Goal: Check status: Check status

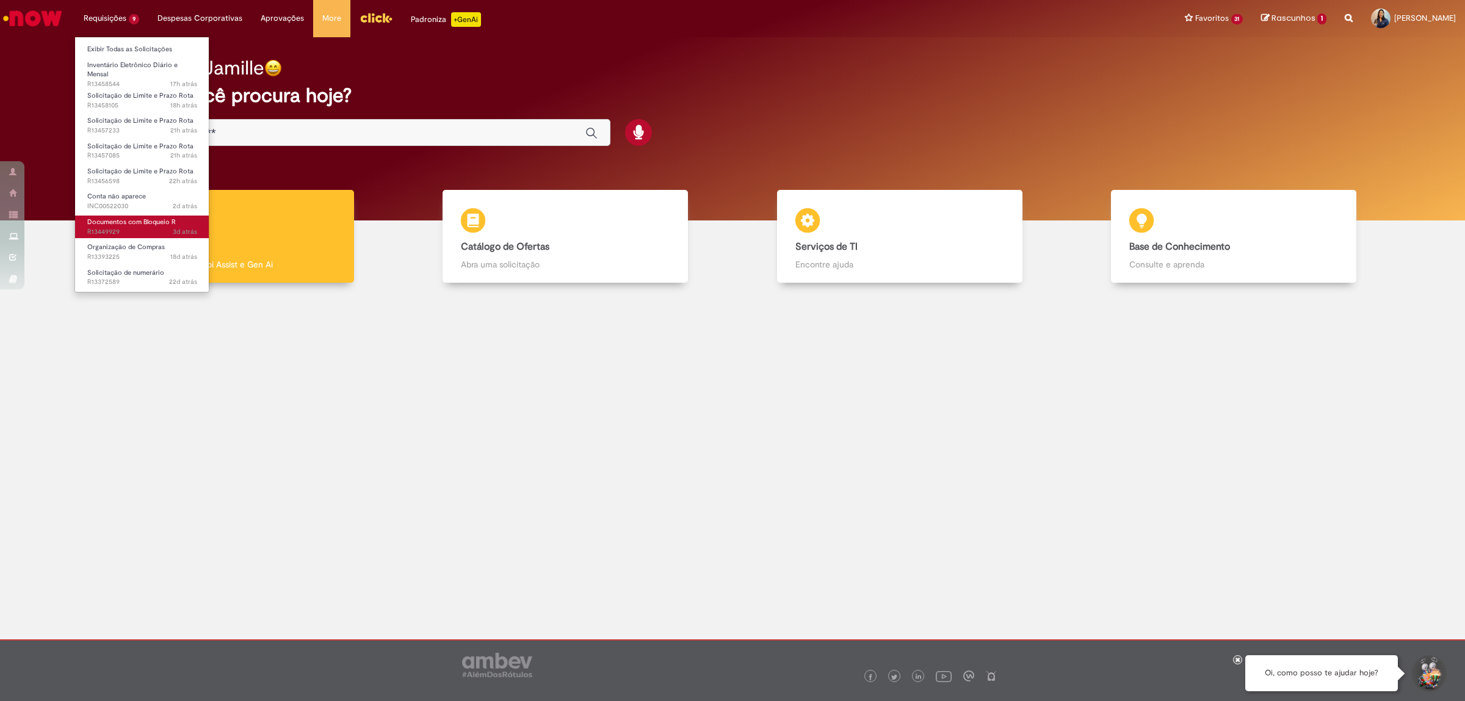
click at [170, 218] on span "Documentos com Bloqueio R" at bounding box center [131, 221] width 89 height 9
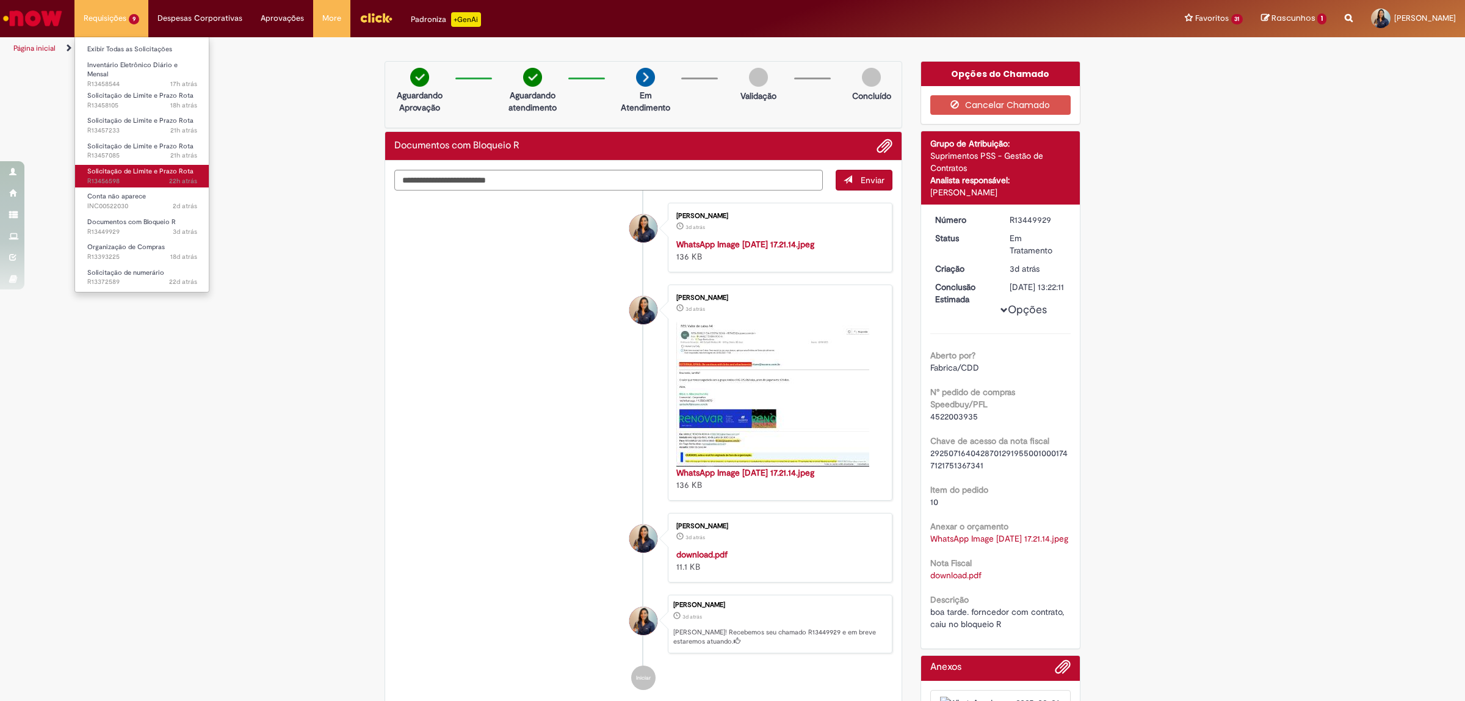
click at [138, 167] on span "Solicitação de Limite e Prazo Rota" at bounding box center [140, 171] width 106 height 9
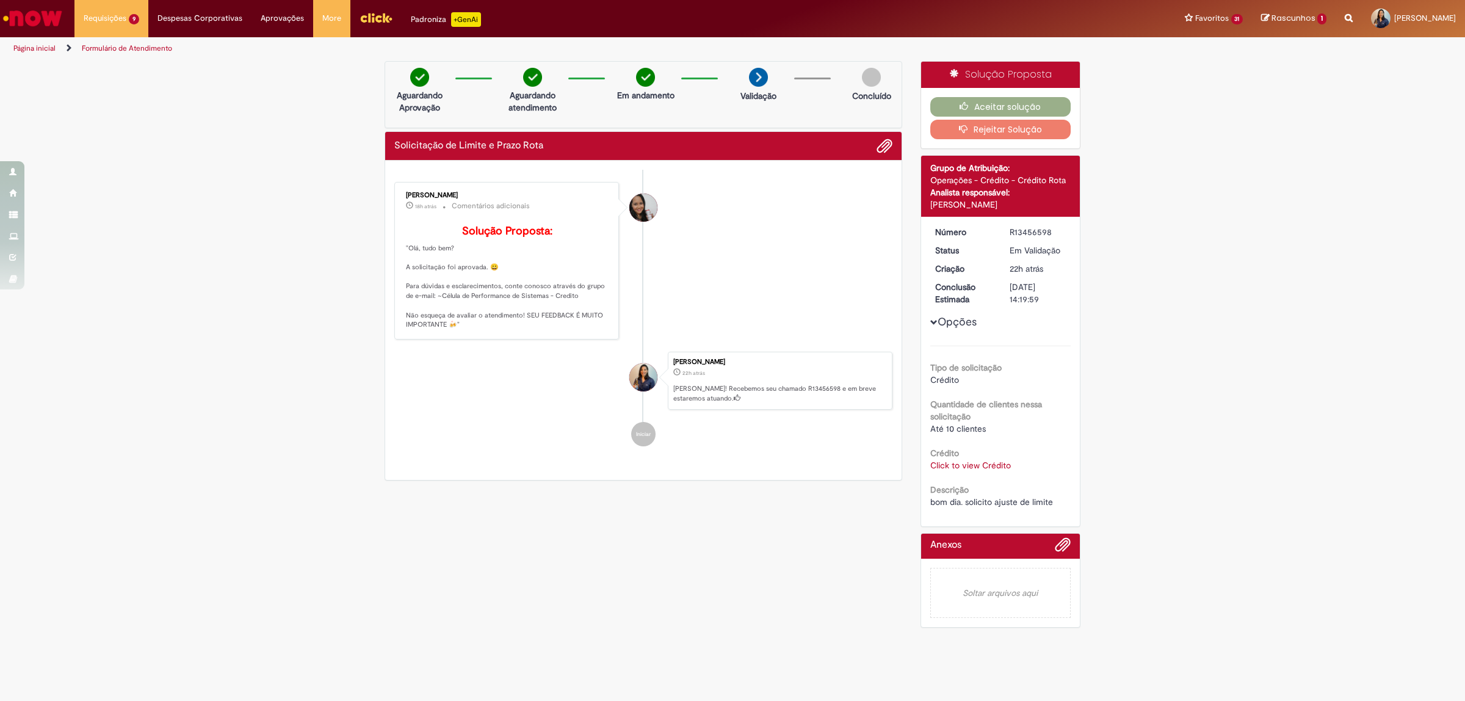
click at [987, 465] on link "Click to view Crédito" at bounding box center [970, 465] width 81 height 11
click at [1082, 350] on span "×" at bounding box center [1085, 351] width 7 height 16
click at [987, 103] on button "Aceitar solução" at bounding box center [1000, 107] width 141 height 20
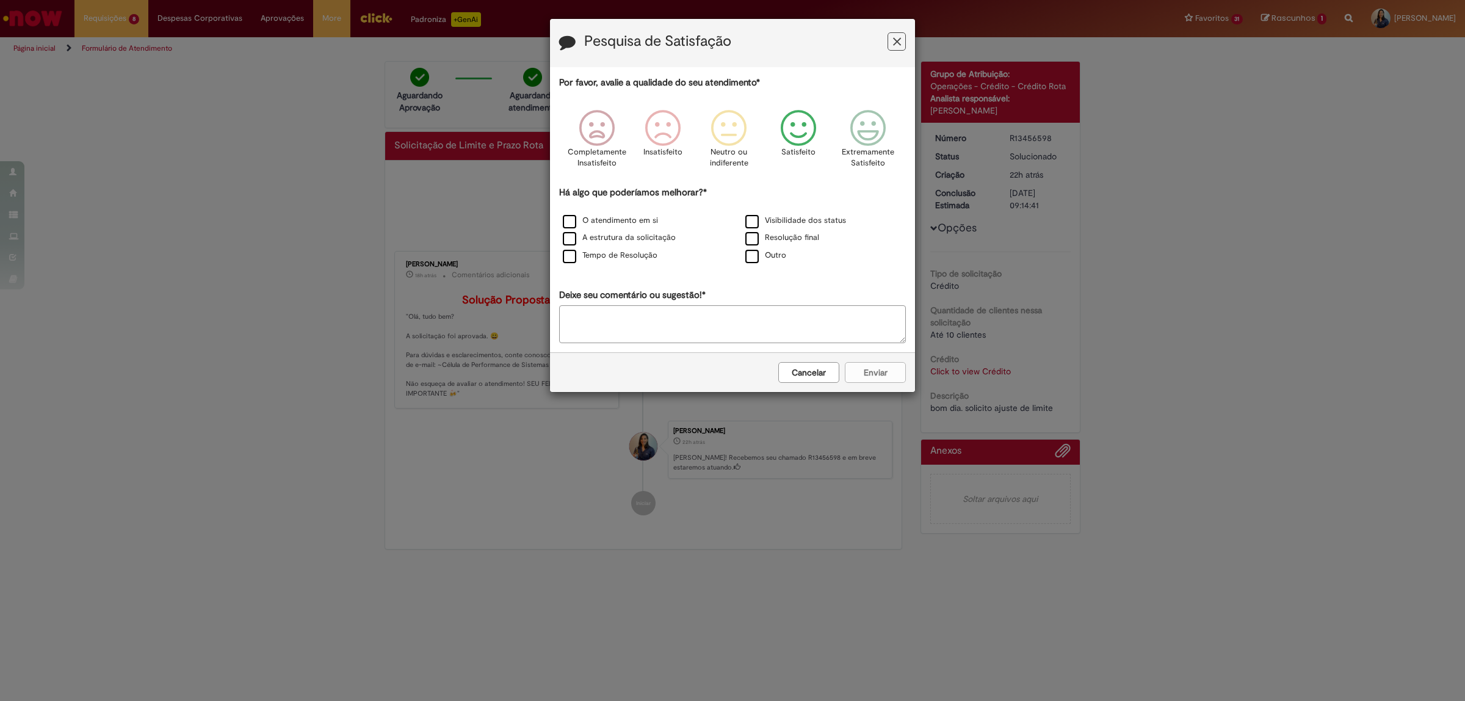
click at [788, 131] on icon "Feedback" at bounding box center [799, 128] width 46 height 37
click at [571, 219] on label "O atendimento em si" at bounding box center [610, 221] width 95 height 12
click at [566, 255] on label "Tempo de Resolução" at bounding box center [610, 256] width 95 height 12
click at [889, 374] on button "Enviar" at bounding box center [875, 372] width 61 height 21
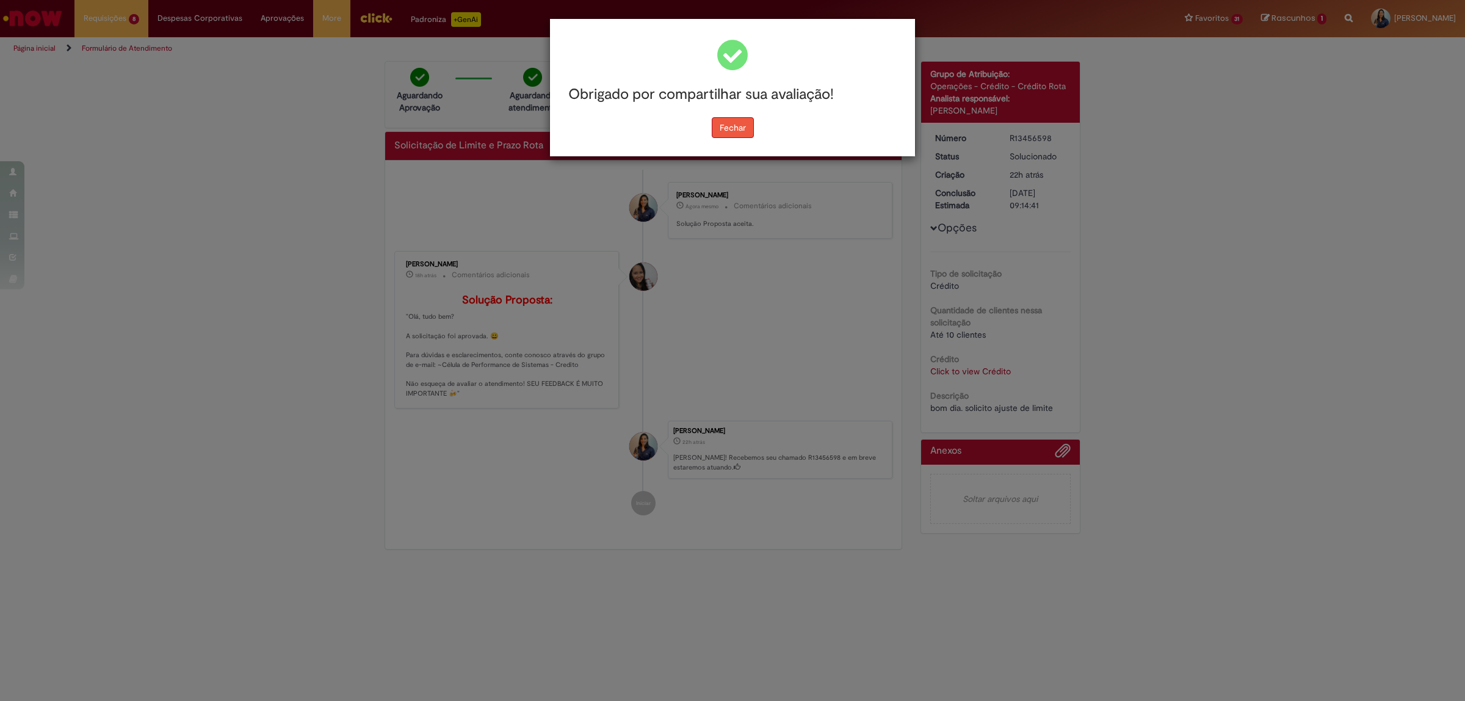
click at [737, 129] on button "Fechar" at bounding box center [733, 127] width 42 height 21
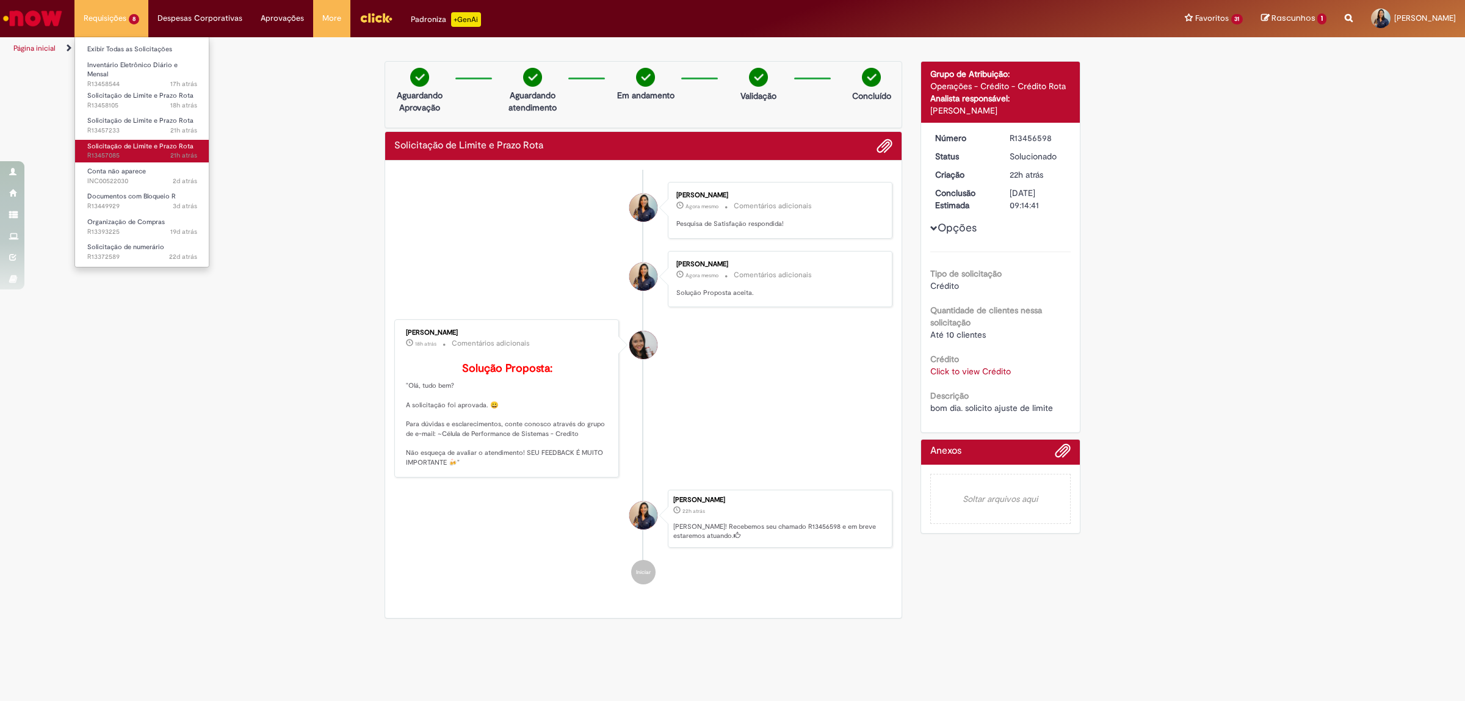
click at [142, 142] on span "Solicitação de Limite e Prazo Rota" at bounding box center [140, 146] width 106 height 9
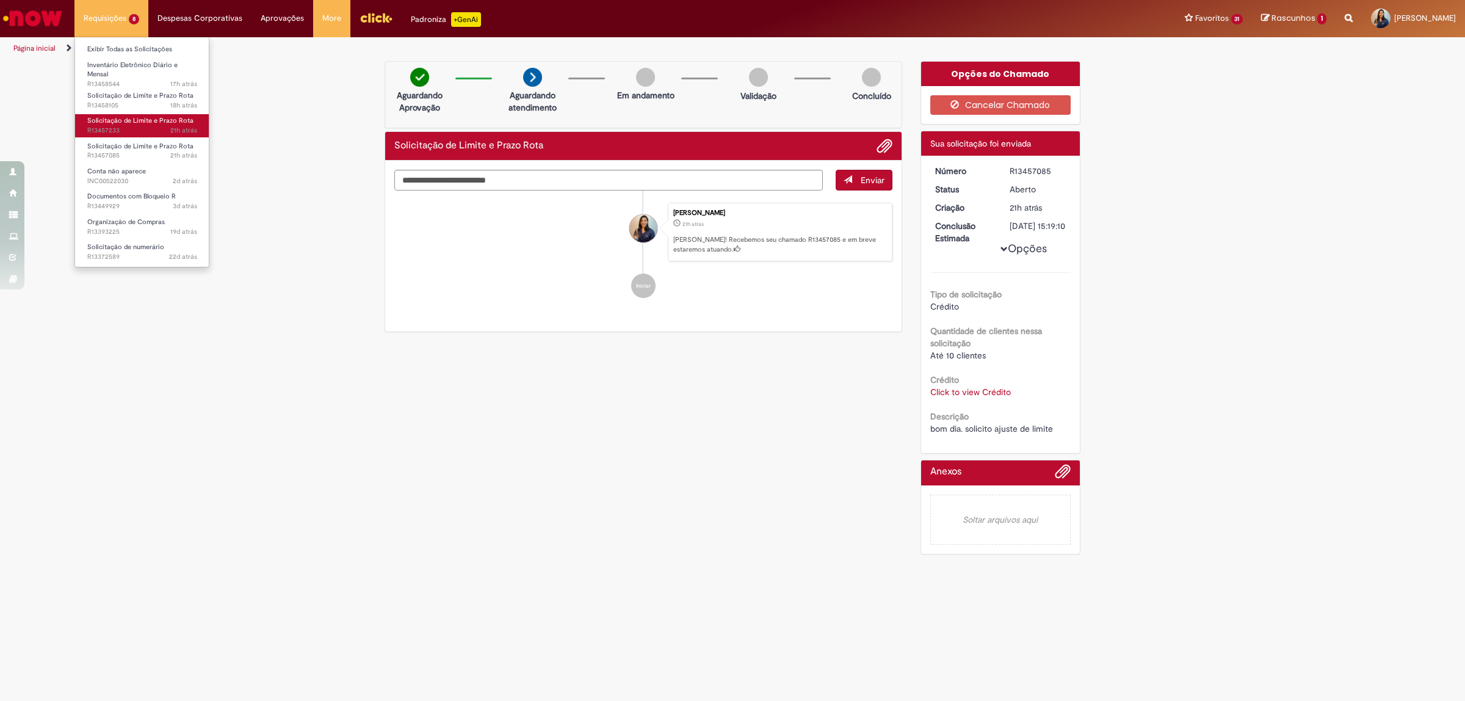
click at [156, 123] on span "Solicitação de Limite e Prazo Rota" at bounding box center [140, 120] width 106 height 9
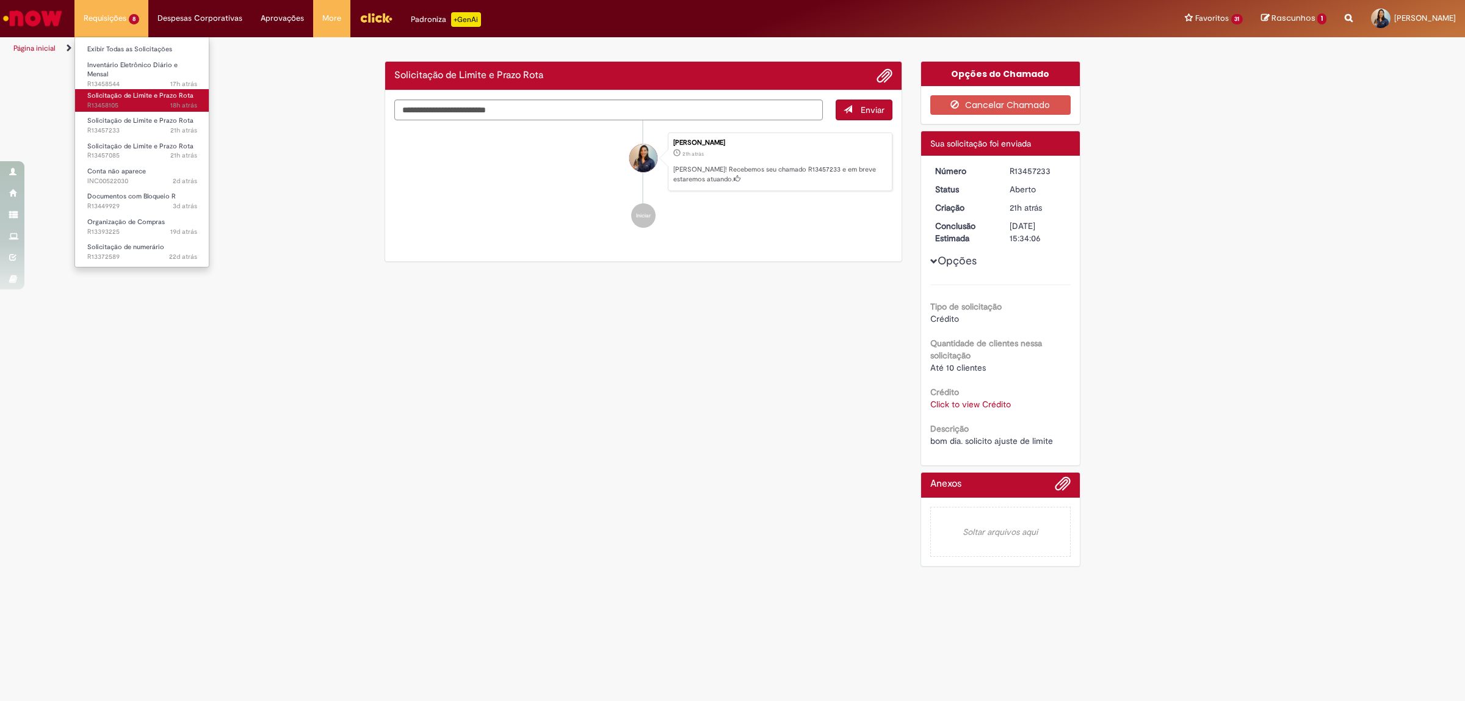
click at [145, 95] on span "Solicitação de Limite e Prazo Rota" at bounding box center [140, 95] width 106 height 9
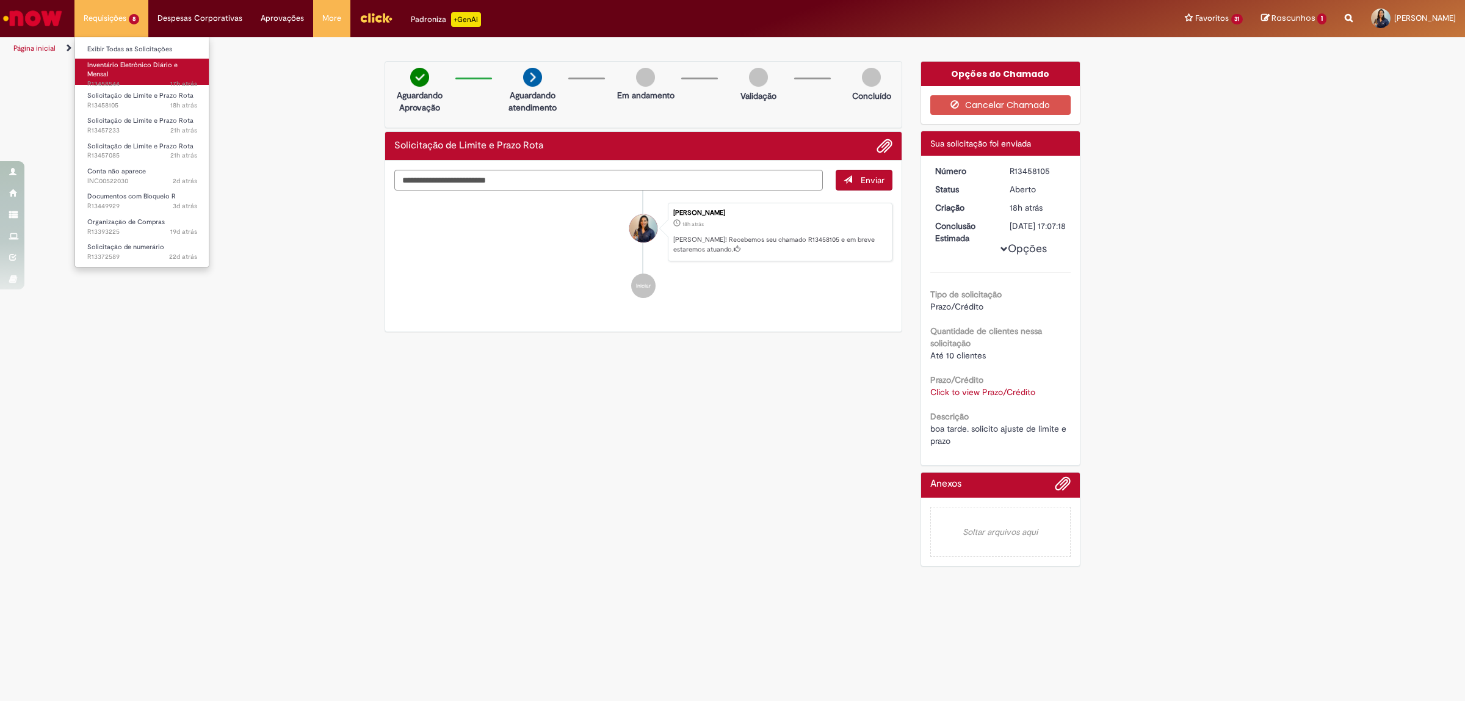
click at [128, 73] on link "Inventário Eletrônico Diário e Mensal 17h atrás 17 horas atrás R13458544" at bounding box center [142, 72] width 134 height 26
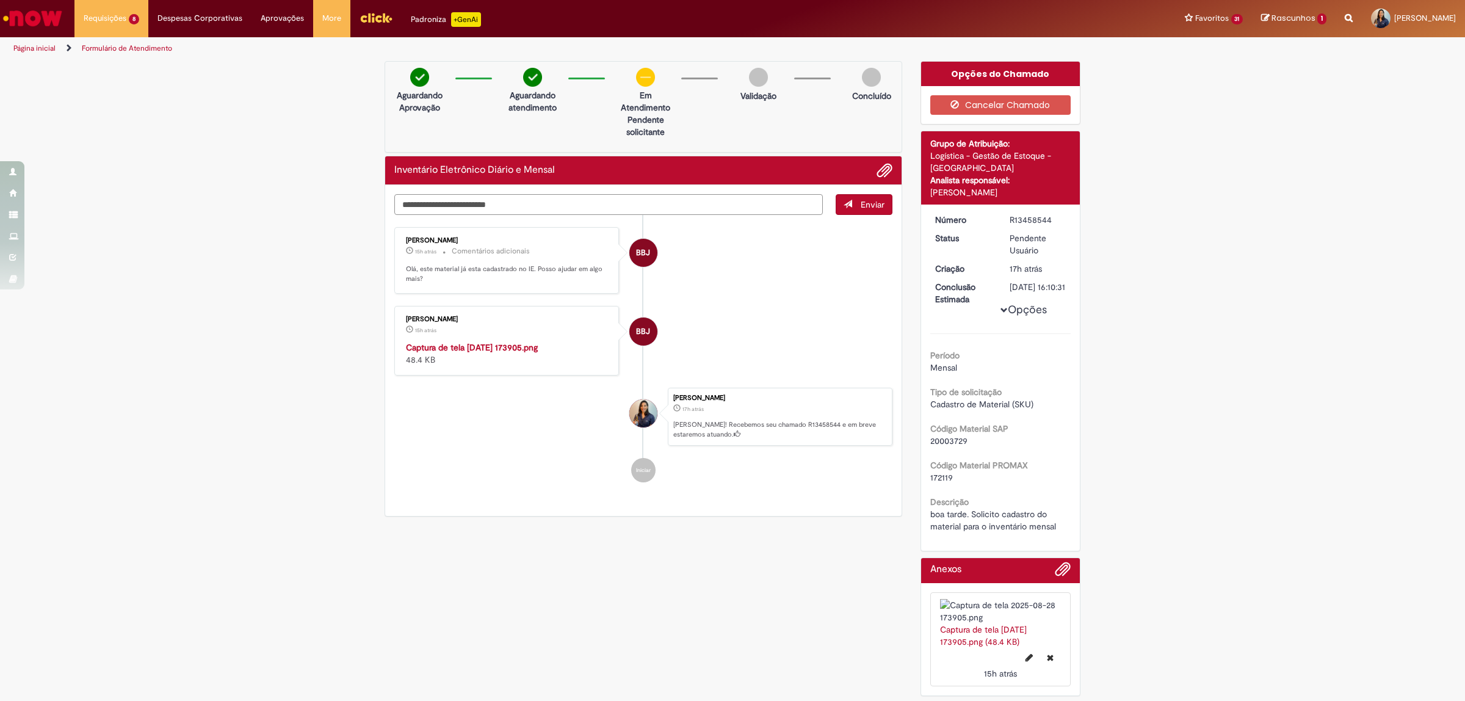
click at [420, 197] on textarea "Digite sua mensagem aqui..." at bounding box center [608, 204] width 429 height 21
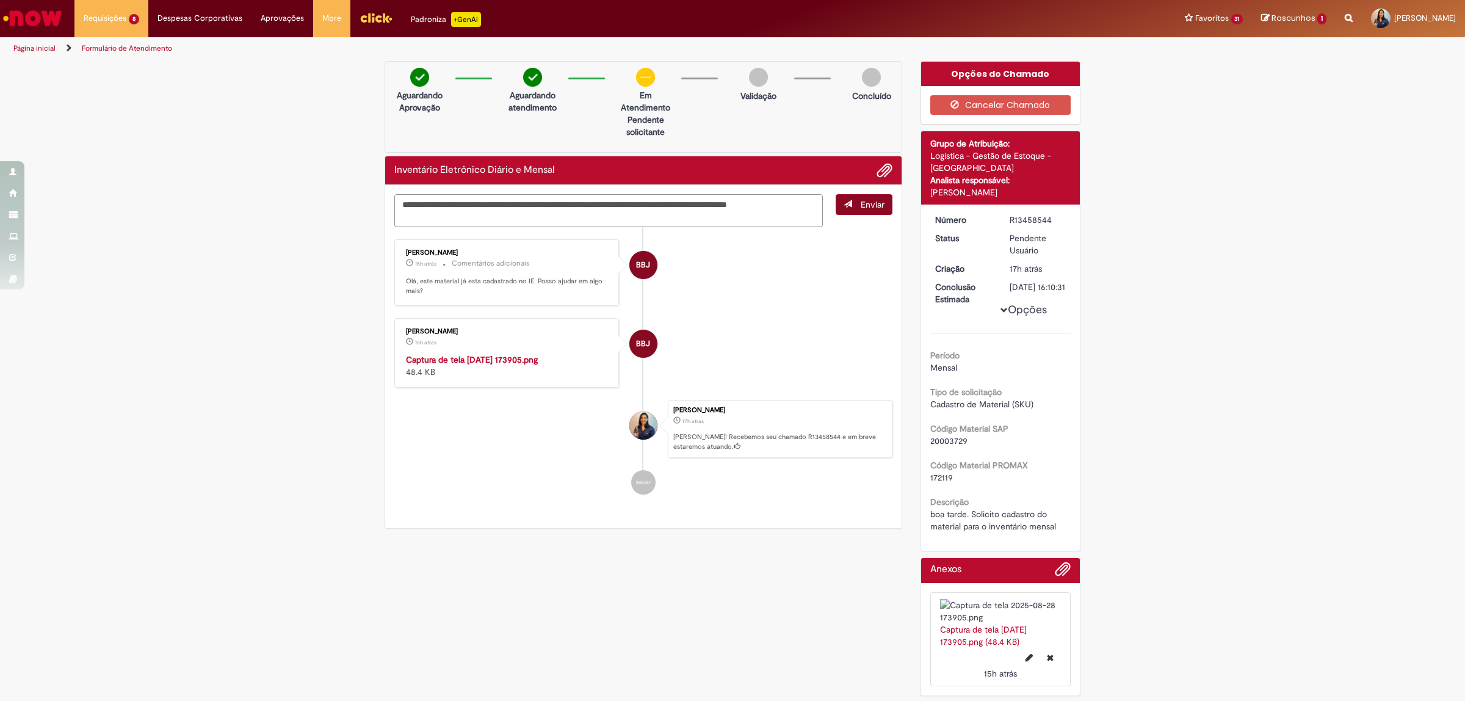
type textarea "**********"
click at [844, 206] on span "submit" at bounding box center [848, 204] width 9 height 9
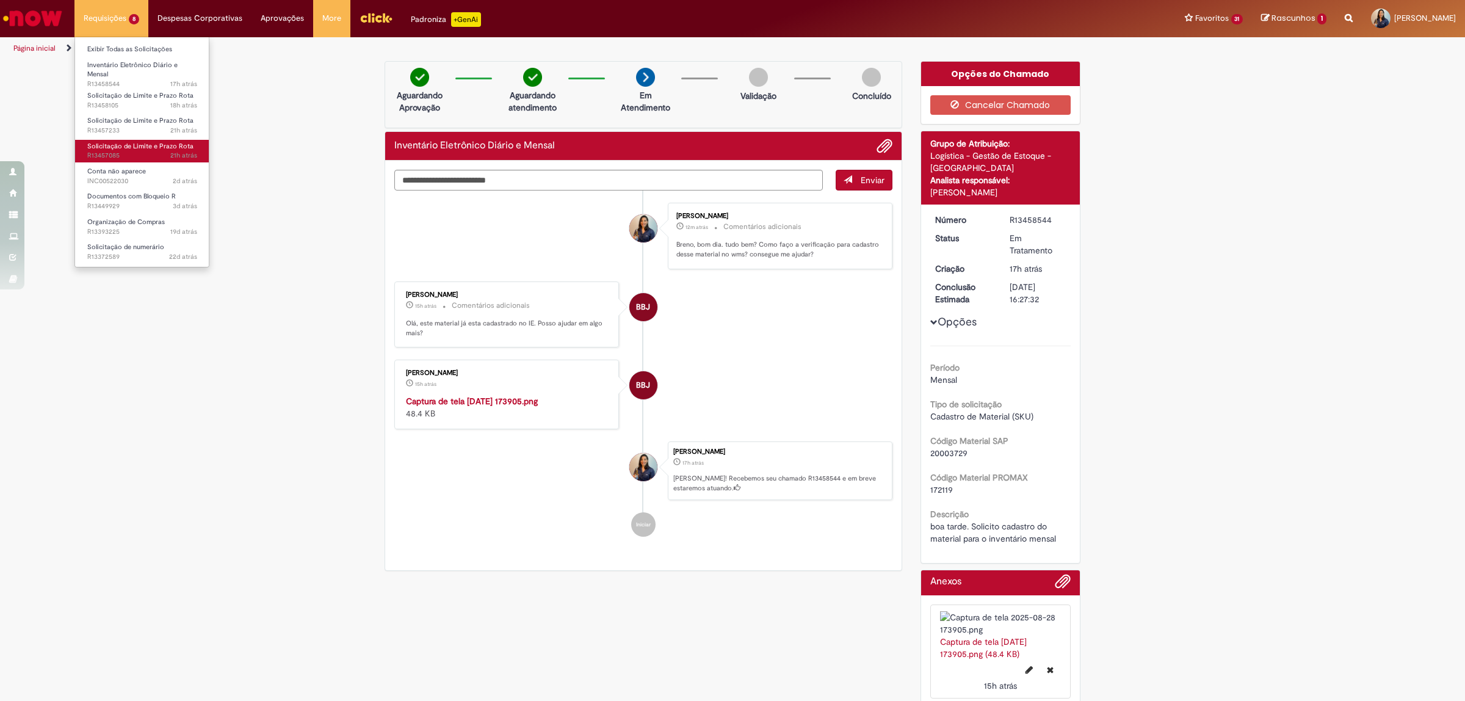
click at [124, 150] on span "Solicitação de Limite e Prazo Rota" at bounding box center [140, 146] width 106 height 9
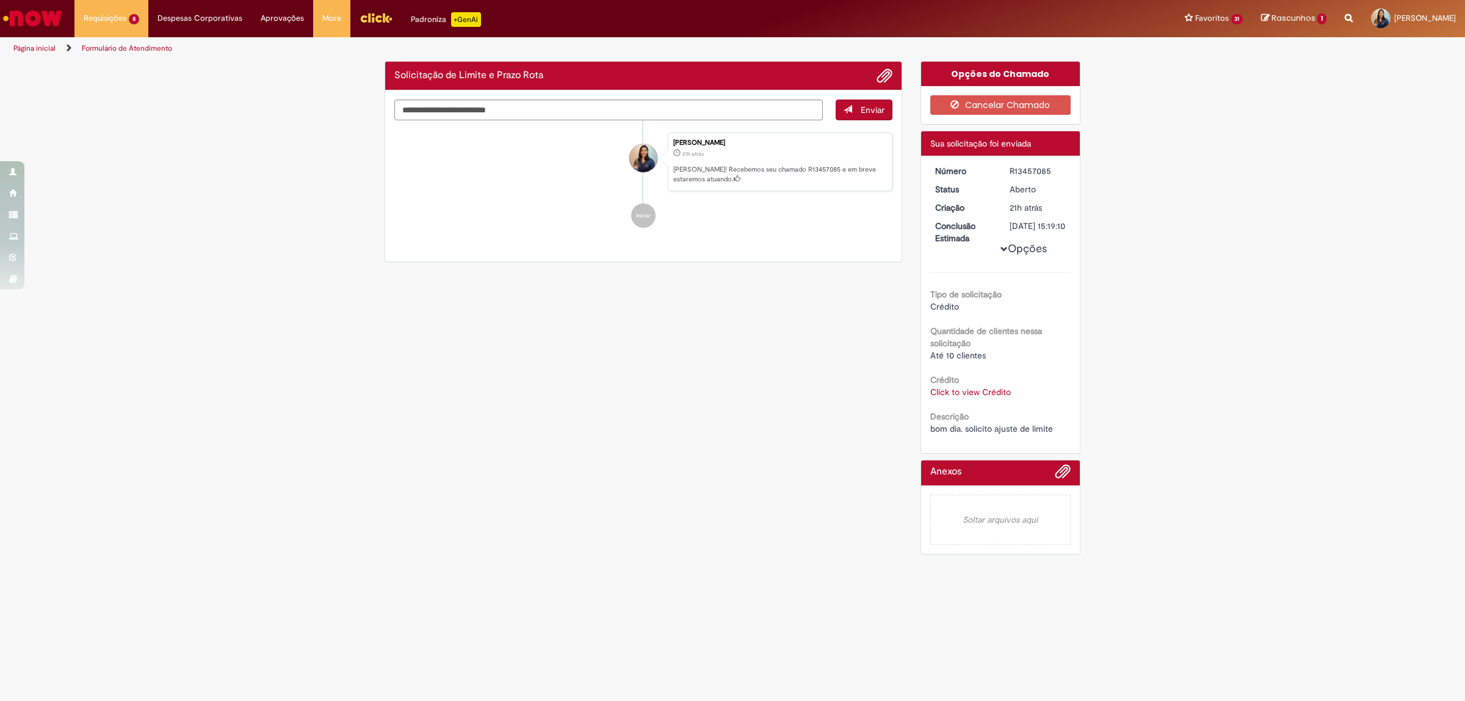
click at [1003, 397] on link "Click to view Crédito" at bounding box center [970, 391] width 81 height 11
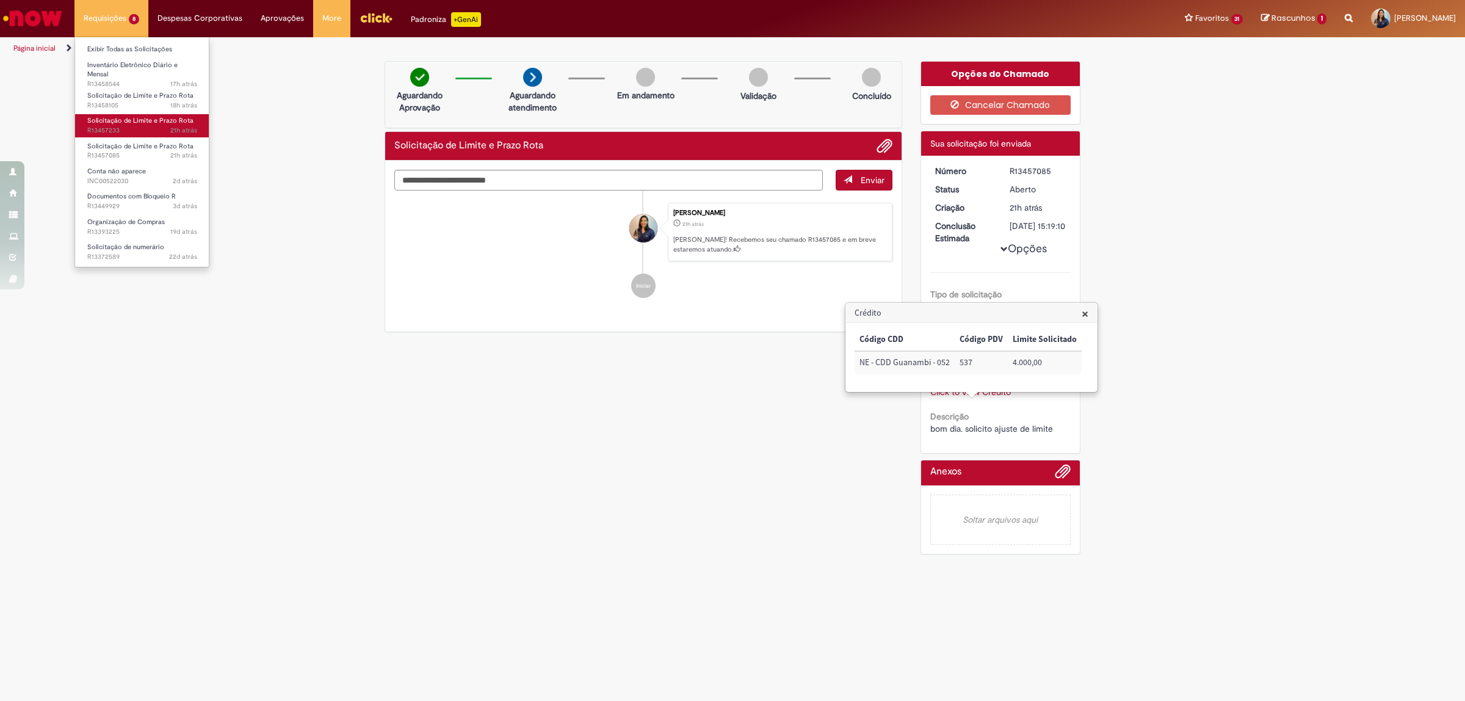
click at [114, 114] on link "Solicitação de Limite e Prazo Rota 21h atrás 21 horas atrás R13457233" at bounding box center [142, 125] width 134 height 23
click at [1082, 311] on span "×" at bounding box center [1085, 313] width 7 height 16
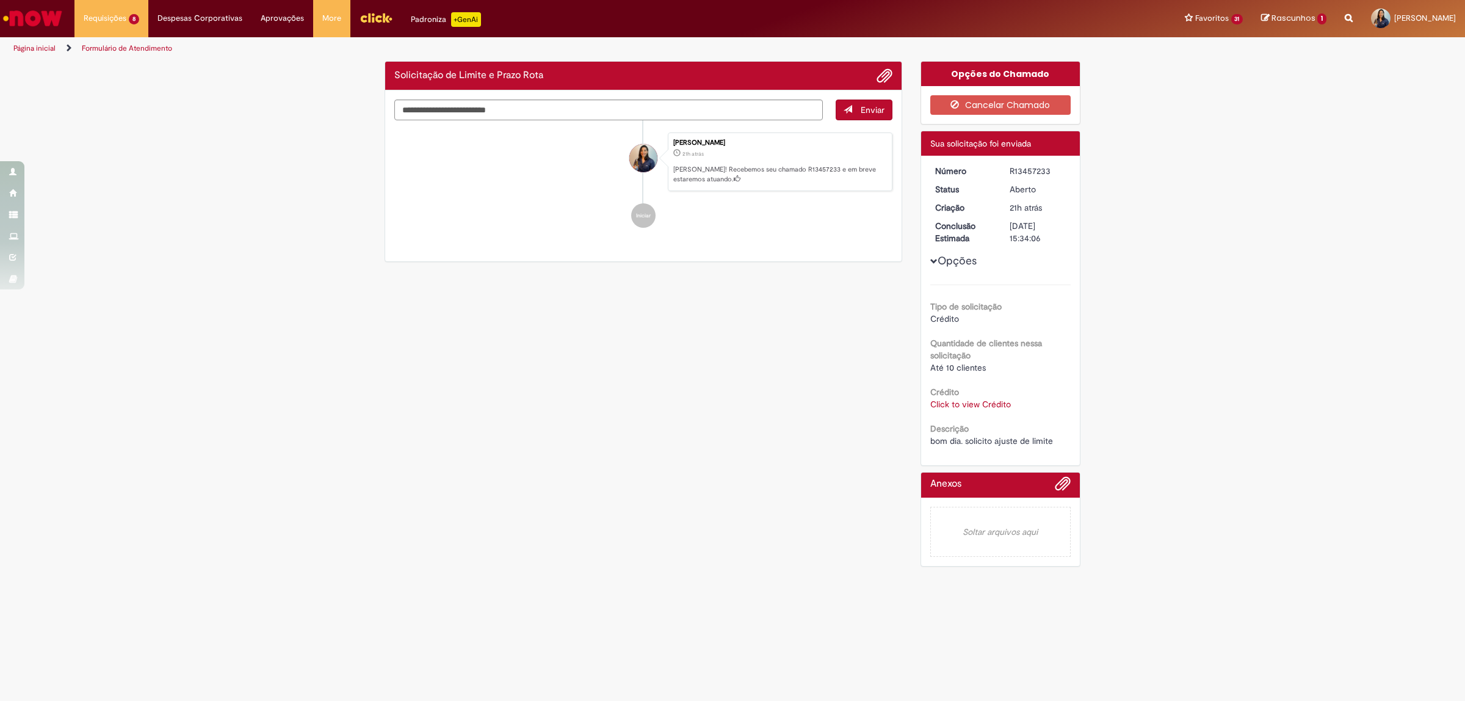
click at [987, 401] on link "Click to view Crédito" at bounding box center [970, 404] width 81 height 11
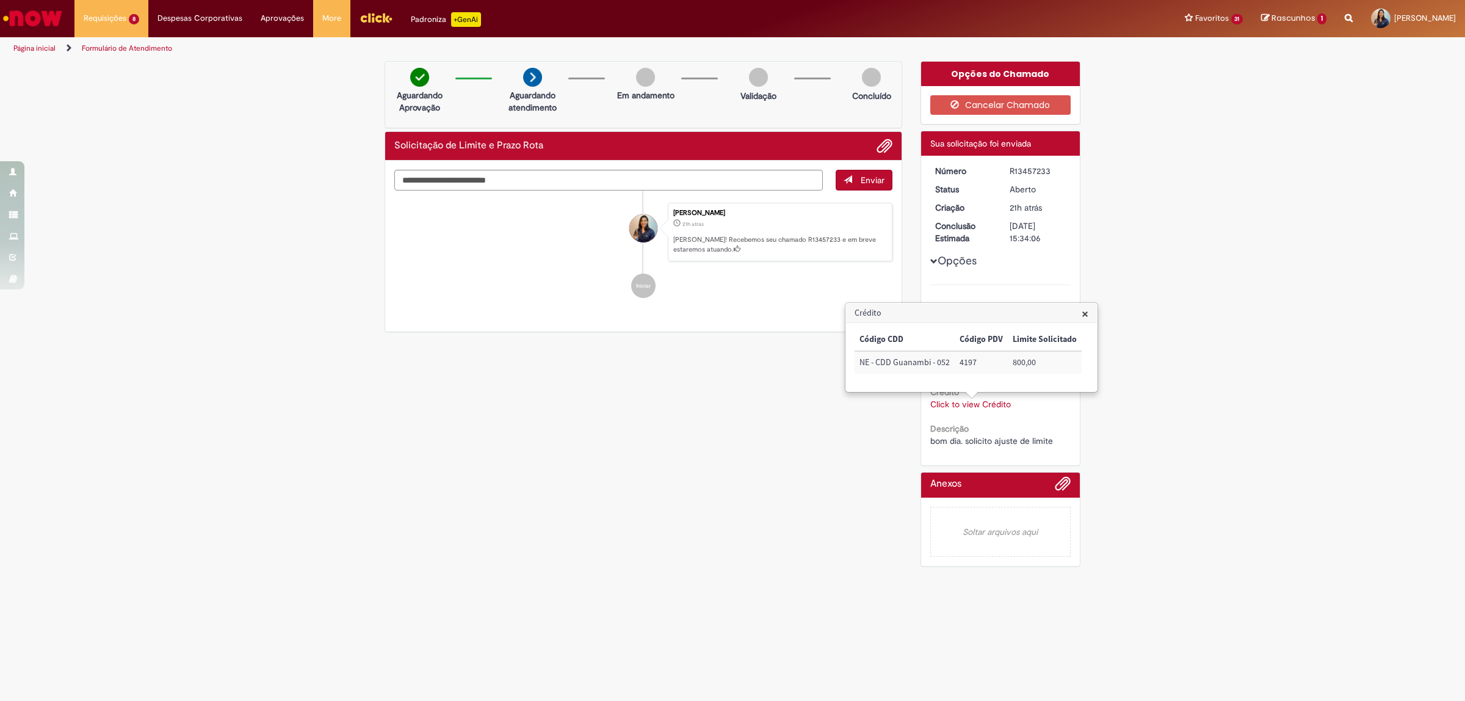
click at [1085, 314] on span "×" at bounding box center [1085, 313] width 7 height 16
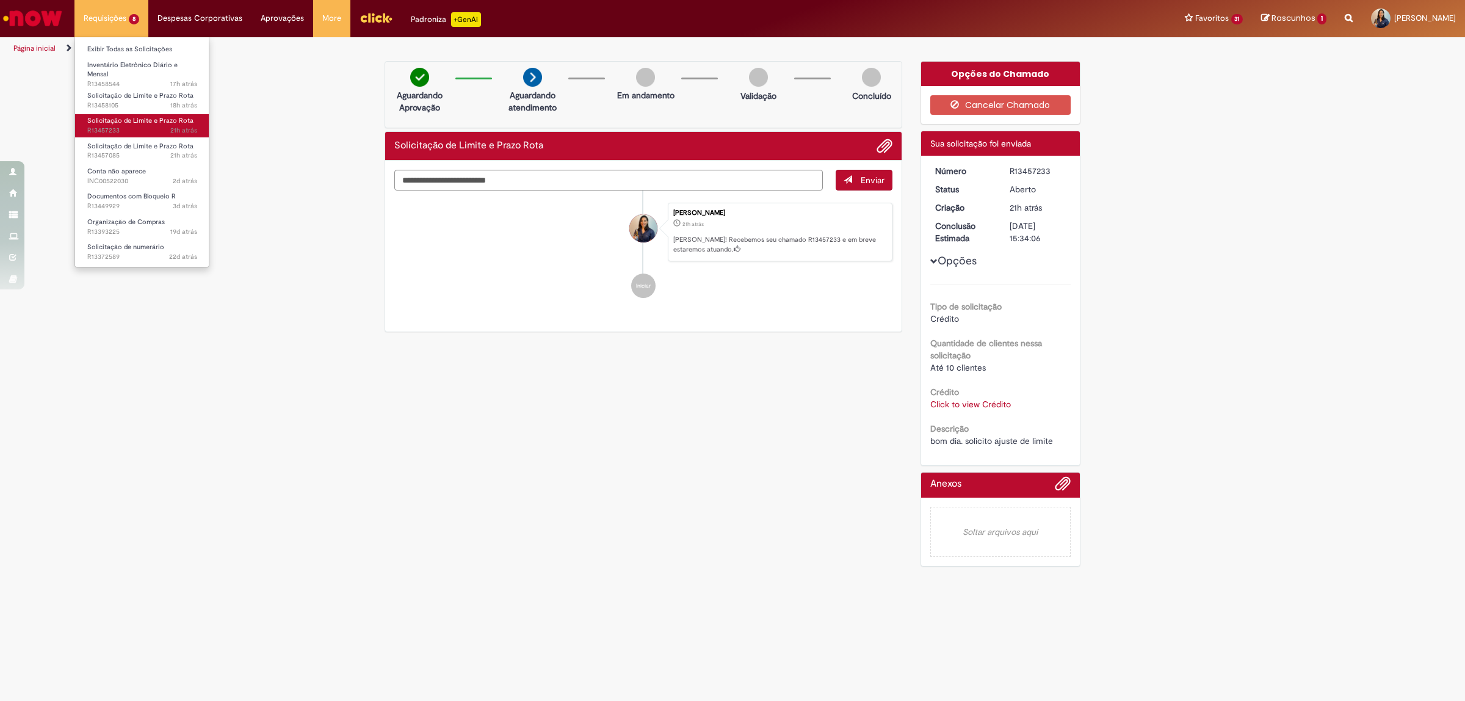
click at [139, 115] on link "Solicitação de Limite e Prazo Rota 21h atrás 21 horas atrás R13457233" at bounding box center [142, 125] width 134 height 23
click at [995, 406] on link "Click to view Crédito" at bounding box center [970, 404] width 81 height 11
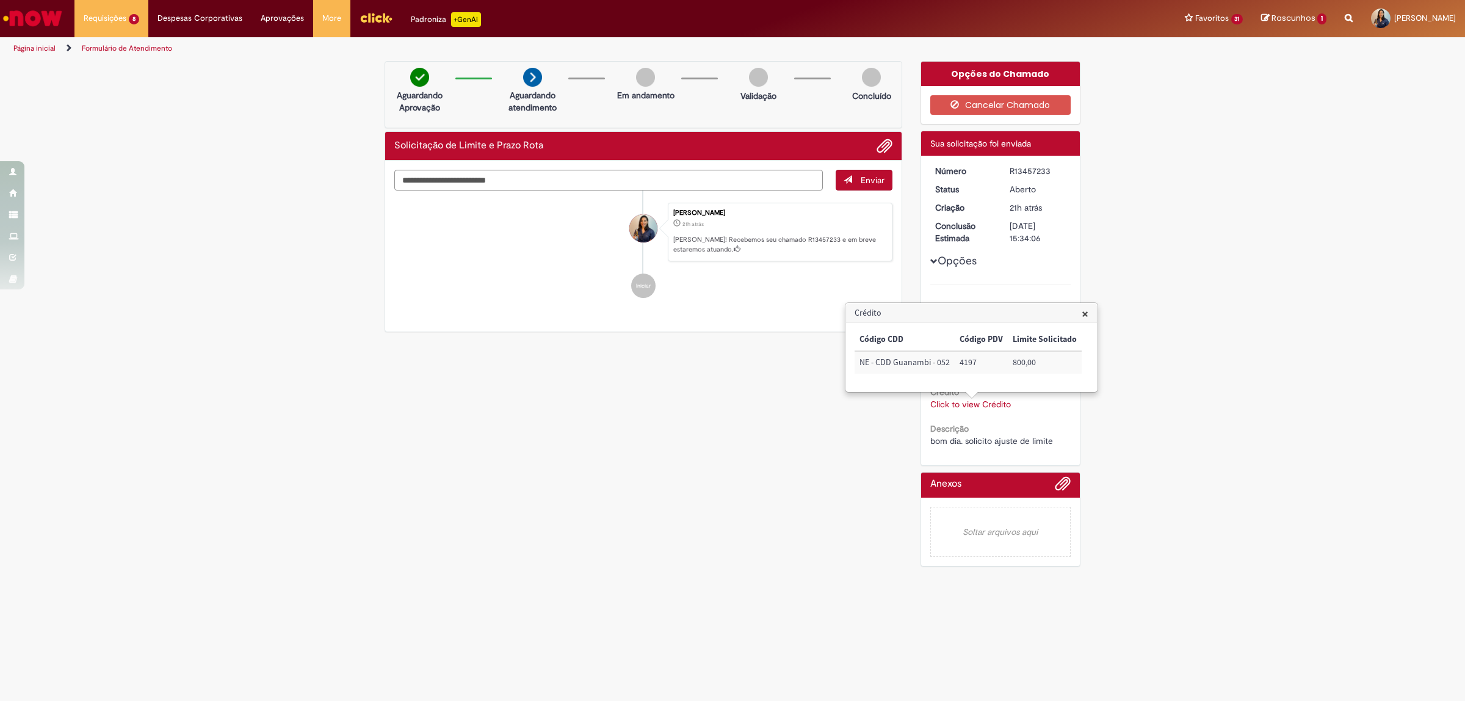
click at [995, 406] on link "Click to view Crédito" at bounding box center [970, 404] width 81 height 11
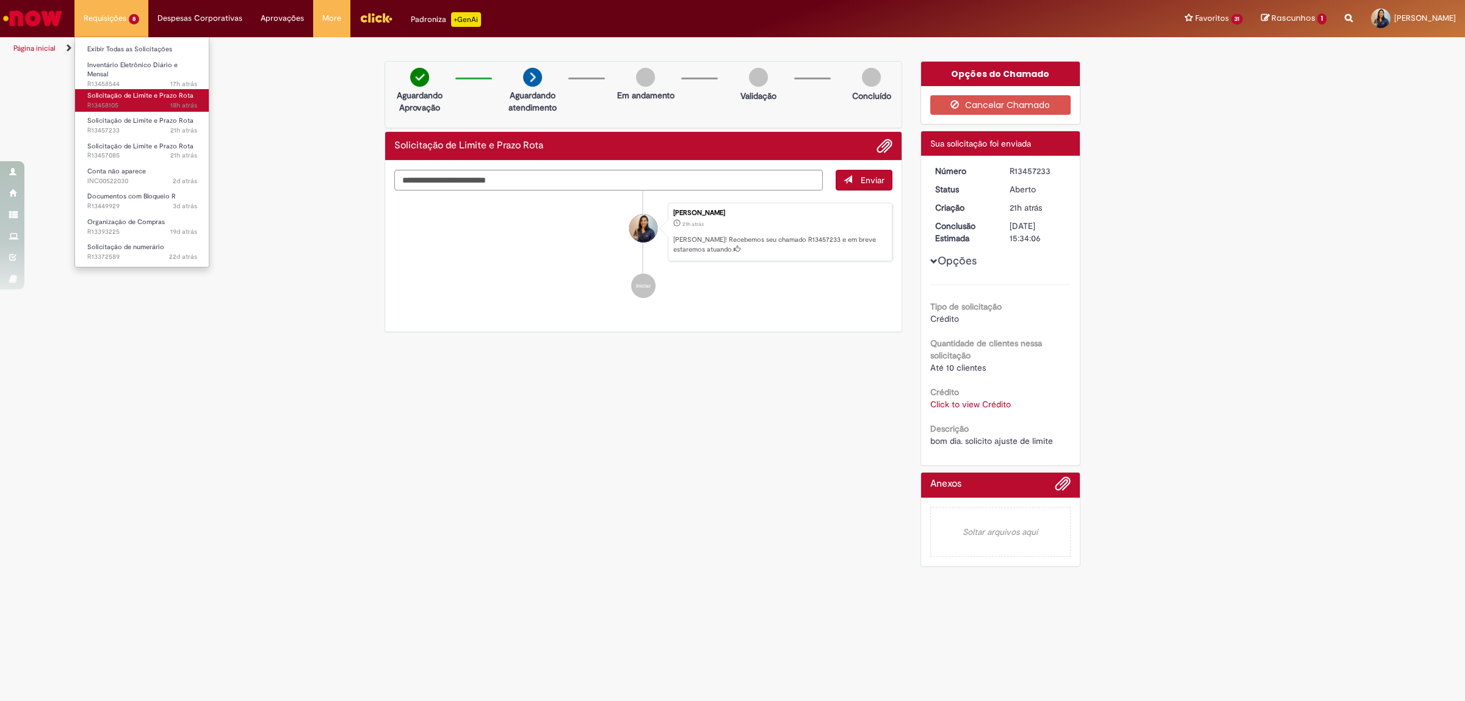
click at [123, 91] on span "Solicitação de Limite e Prazo Rota" at bounding box center [140, 95] width 106 height 9
click at [981, 404] on link "Click to view Crédito" at bounding box center [970, 404] width 81 height 11
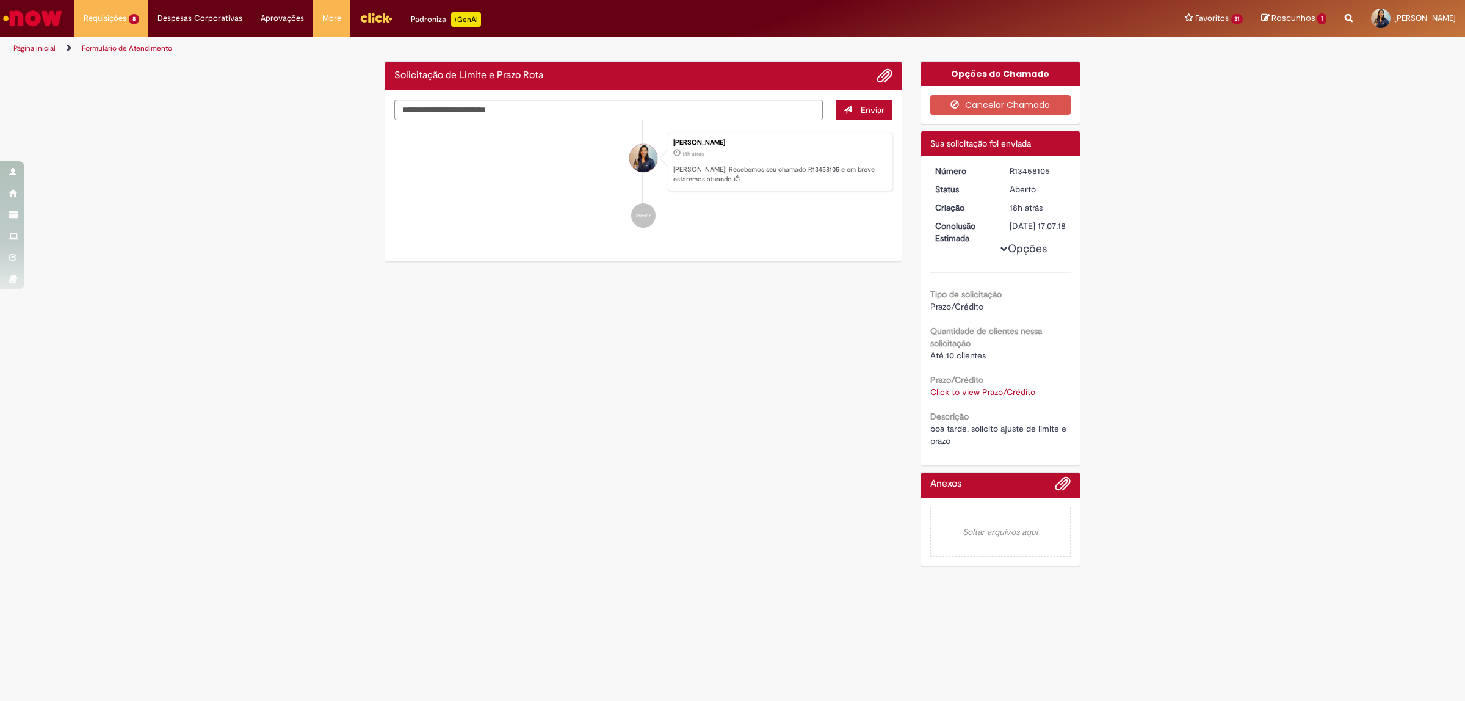
click at [981, 397] on link "Click to view Prazo/Crédito" at bounding box center [982, 391] width 105 height 11
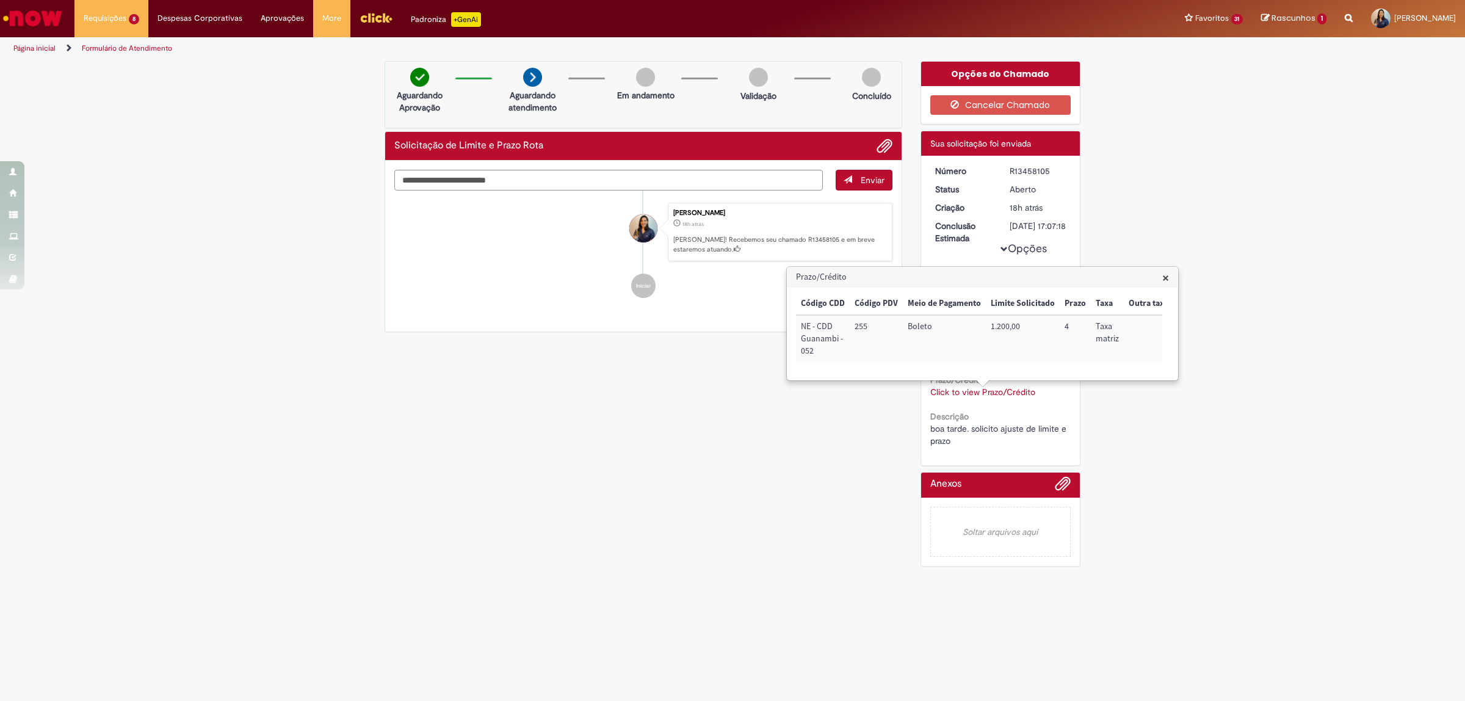
click at [981, 397] on link "Click to view Prazo/Crédito" at bounding box center [982, 391] width 105 height 11
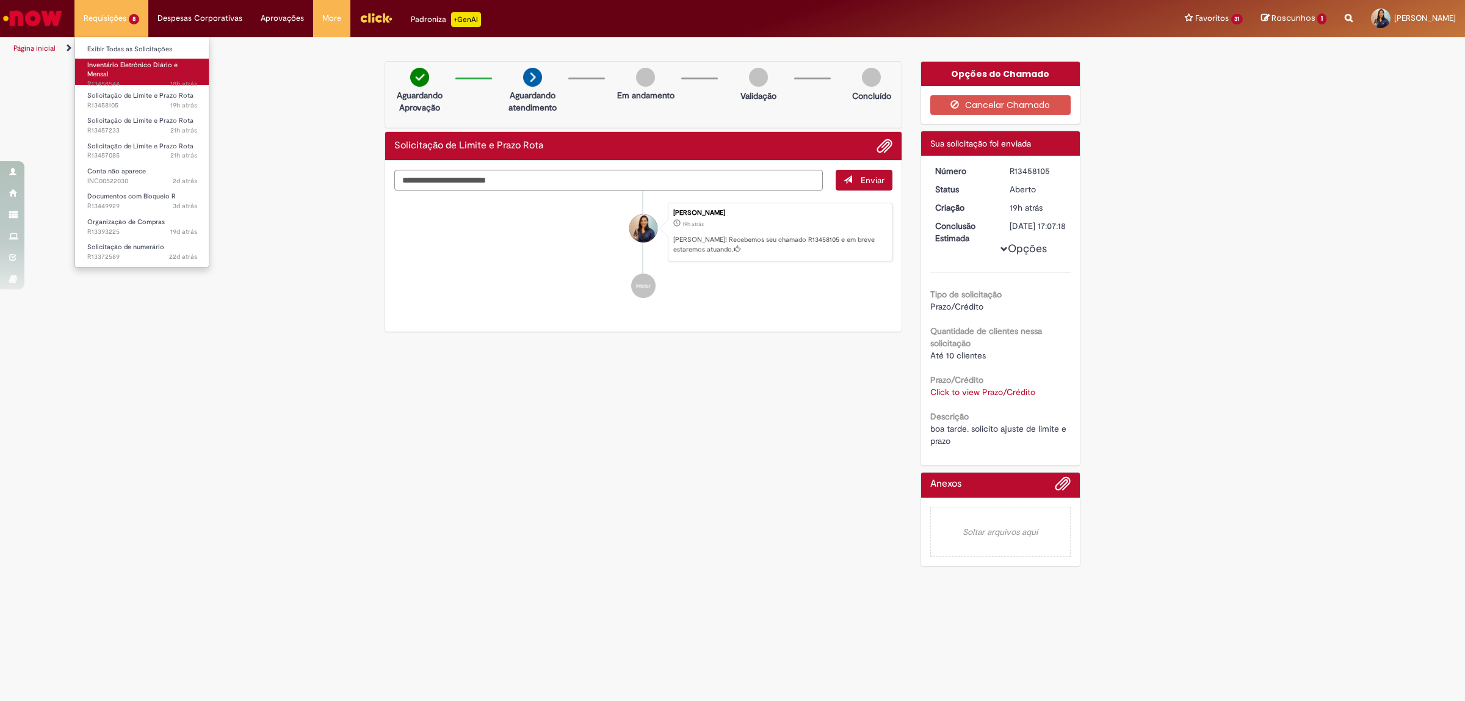
click at [118, 76] on link "Inventário Eletrônico Diário e Mensal 18h atrás 18 horas atrás R13458544" at bounding box center [142, 72] width 134 height 26
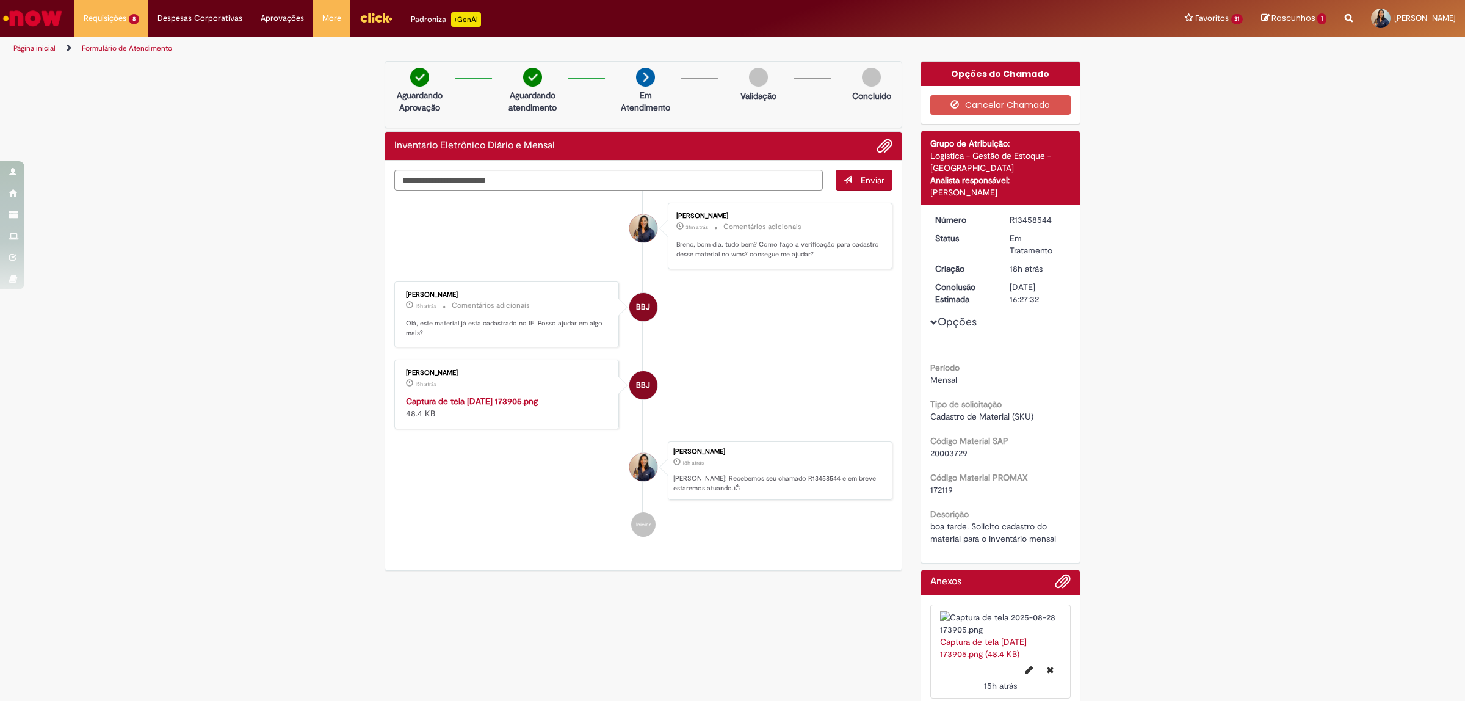
click at [56, 10] on img "Ir para a Homepage" at bounding box center [32, 18] width 63 height 24
